Goal: Find specific page/section: Find specific page/section

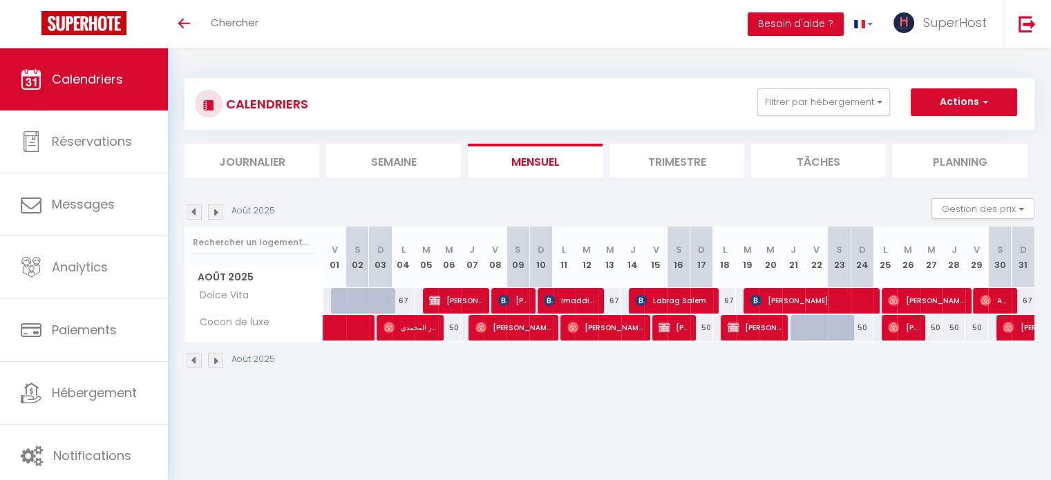
click at [448, 395] on div "CALENDRIERS Filtrer par hébergement coc Tous Green Cocoon Cocon bleu Cocon de l…" at bounding box center [609, 223] width 883 height 351
click at [757, 369] on div "Août 2025" at bounding box center [610, 362] width 850 height 41
click at [753, 366] on div "Août 2025" at bounding box center [610, 362] width 850 height 41
click at [751, 365] on div "Août 2025" at bounding box center [610, 362] width 850 height 41
click at [464, 370] on div "Août 2025" at bounding box center [610, 362] width 850 height 41
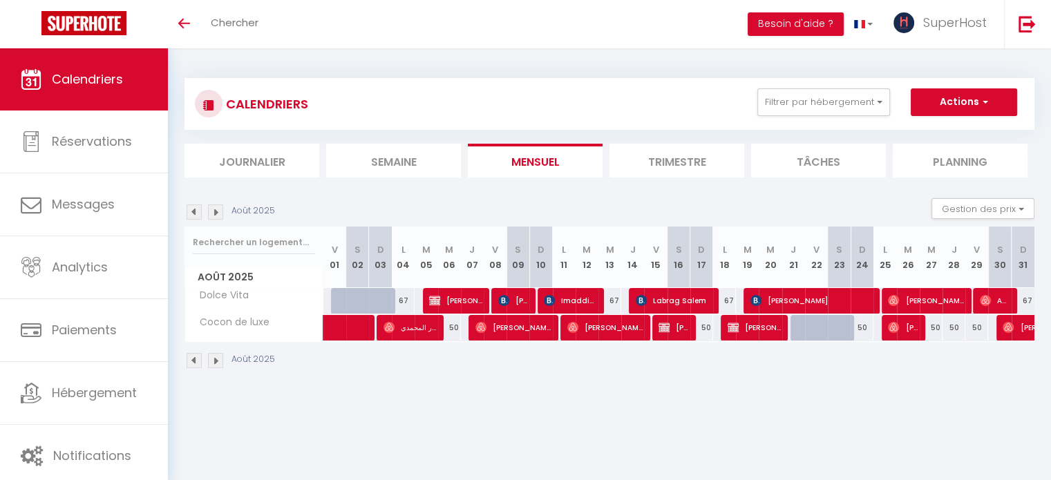
click at [750, 396] on div "CALENDRIERS Filtrer par hébergement coc Tous Green Cocoon Cocon bleu Cocon de l…" at bounding box center [609, 223] width 883 height 351
click at [858, 108] on button "Filtrer par hébergement" at bounding box center [823, 102] width 133 height 28
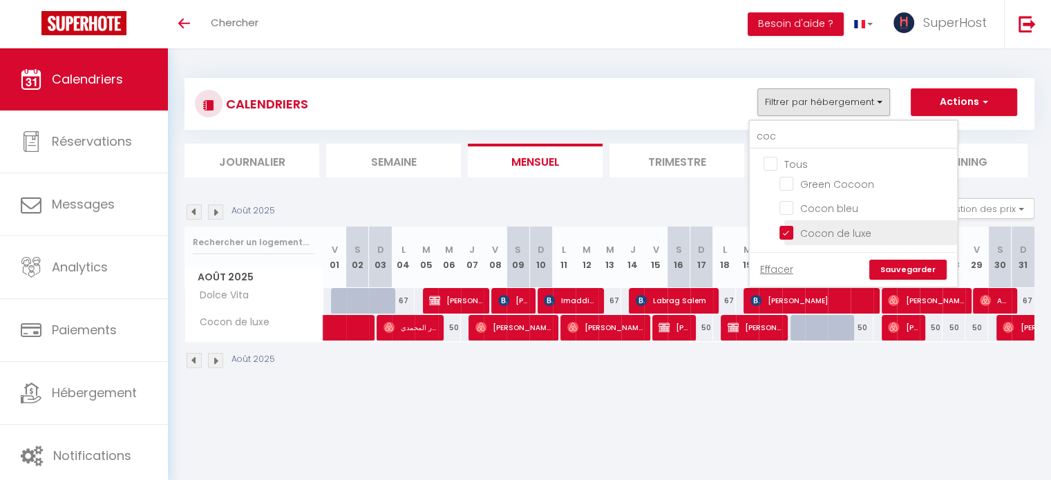
click at [788, 229] on input "Cocon de luxe" at bounding box center [866, 232] width 173 height 14
checkbox input "false"
click at [798, 142] on input "coc" at bounding box center [853, 136] width 207 height 25
type input "c"
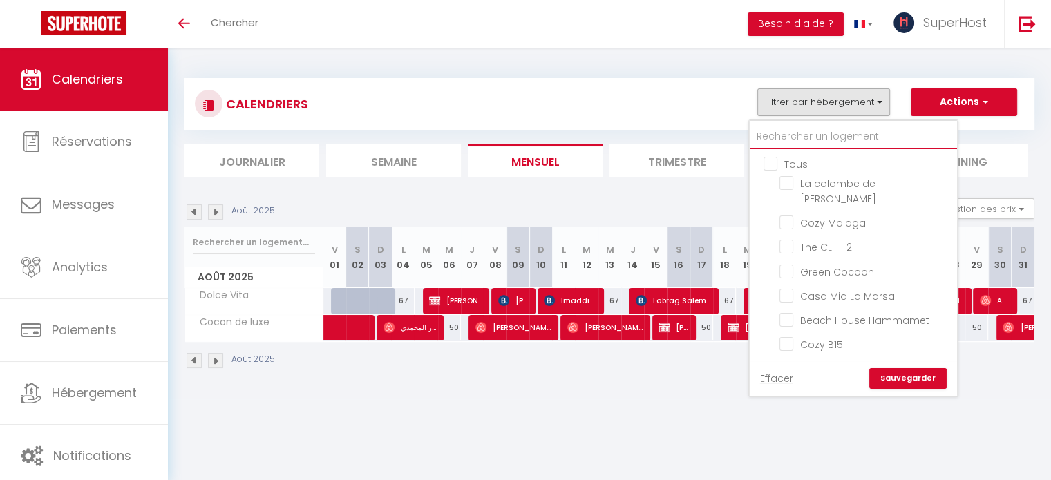
checkbox input "false"
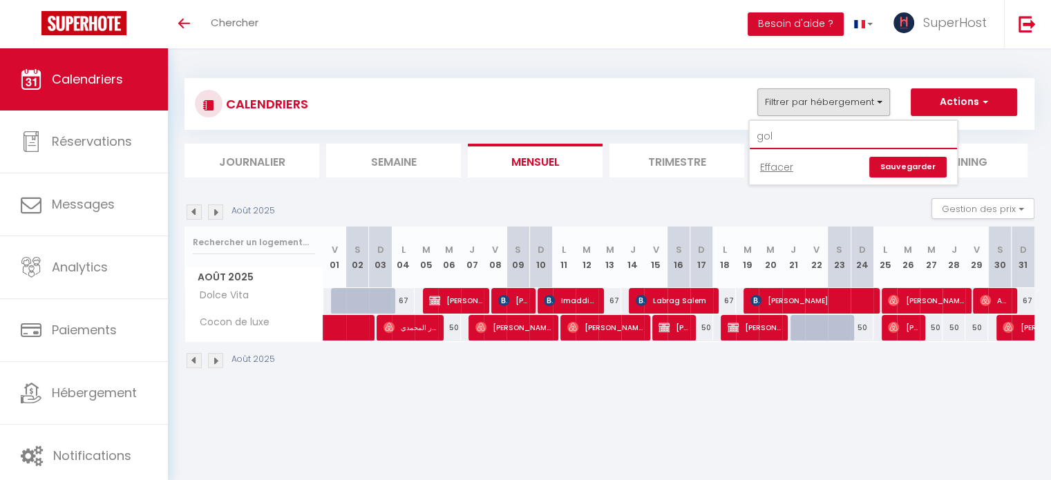
type input "gol"
click at [722, 406] on body "🟢 Des questions ou besoin d'assistance pour la migration AirBnB? Connectez-vous…" at bounding box center [525, 288] width 1051 height 480
